Goal: Check status: Check status

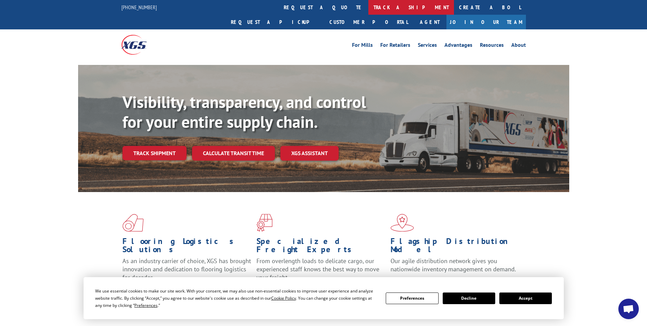
click at [369, 7] on link "track a shipment" at bounding box center [412, 7] width 86 height 15
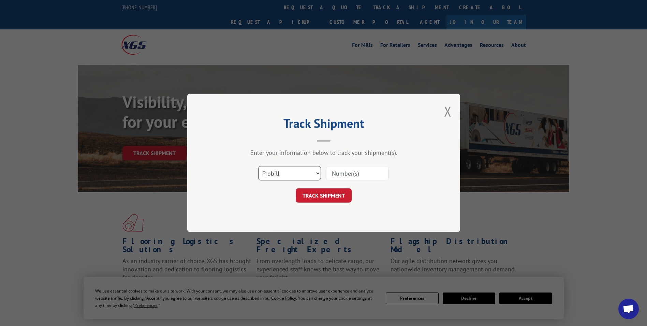
click at [318, 173] on select "Select category... Probill BOL PO" at bounding box center [289, 173] width 63 height 14
select select "bol"
click at [258, 166] on select "Select category... Probill BOL PO" at bounding box center [289, 173] width 63 height 14
click at [368, 174] on input at bounding box center [357, 173] width 63 height 14
type input "7088080"
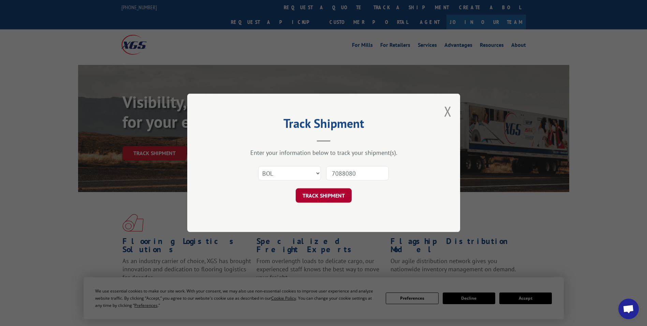
click at [324, 195] on button "TRACK SHIPMENT" at bounding box center [324, 195] width 56 height 14
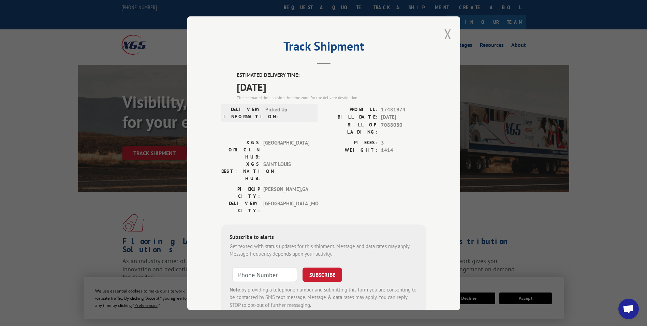
click at [446, 35] on button "Close modal" at bounding box center [448, 34] width 8 height 18
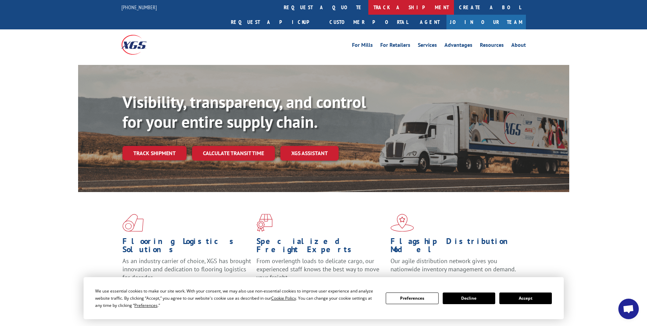
click at [369, 9] on link "track a shipment" at bounding box center [412, 7] width 86 height 15
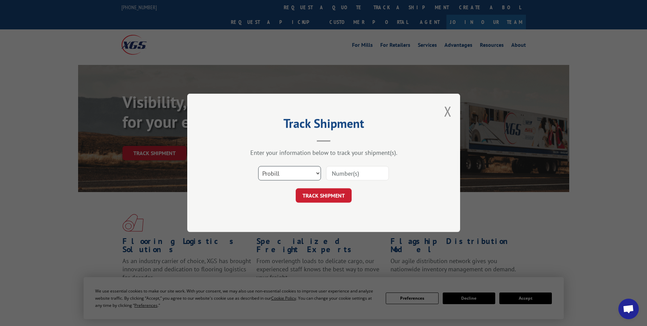
drag, startPoint x: 320, startPoint y: 171, endPoint x: 318, endPoint y: 182, distance: 10.4
click at [320, 173] on select "Select category... Probill BOL PO" at bounding box center [289, 173] width 63 height 14
select select "bol"
click at [258, 166] on select "Select category... Probill BOL PO" at bounding box center [289, 173] width 63 height 14
click at [374, 173] on input at bounding box center [357, 173] width 63 height 14
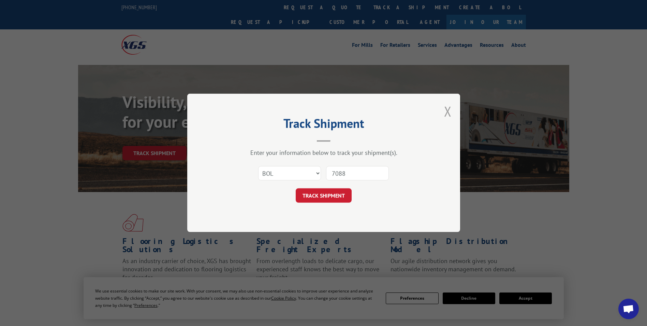
type input "7088"
click at [448, 109] on button "Close modal" at bounding box center [448, 111] width 8 height 18
